Goal: Task Accomplishment & Management: Manage account settings

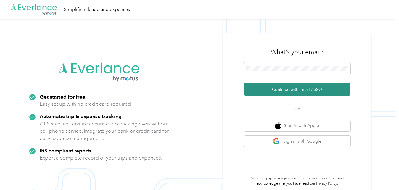
click at [241, 90] on button "Continue with Email / SSO" at bounding box center [297, 89] width 107 height 12
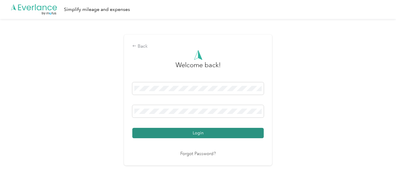
click at [241, 134] on button "Login" at bounding box center [198, 133] width 132 height 10
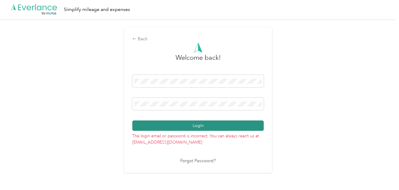
click at [192, 128] on button "Login" at bounding box center [198, 126] width 132 height 10
click at [186, 126] on button "Login" at bounding box center [198, 126] width 132 height 10
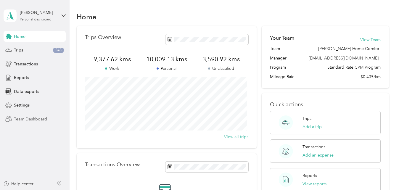
click at [41, 119] on span "Team Dashboard" at bounding box center [30, 119] width 33 height 6
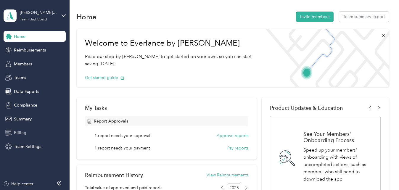
click at [20, 133] on span "Billing" at bounding box center [20, 133] width 12 height 6
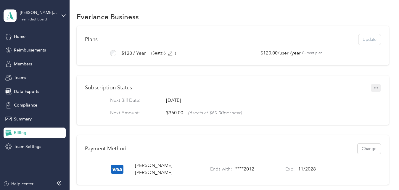
click at [241, 89] on icon "button" at bounding box center [376, 87] width 4 height 1
click at [241, 110] on span "Set to cancel" at bounding box center [363, 109] width 24 height 6
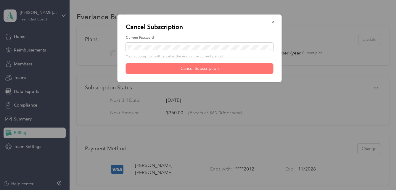
click at [173, 67] on button "Cancel Subscription" at bounding box center [200, 68] width 148 height 10
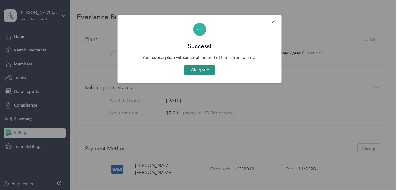
click at [195, 70] on button "Ok, got it" at bounding box center [200, 70] width 31 height 10
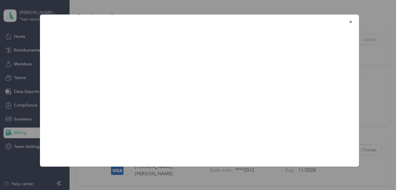
scroll to position [6, 0]
